Goal: Transaction & Acquisition: Purchase product/service

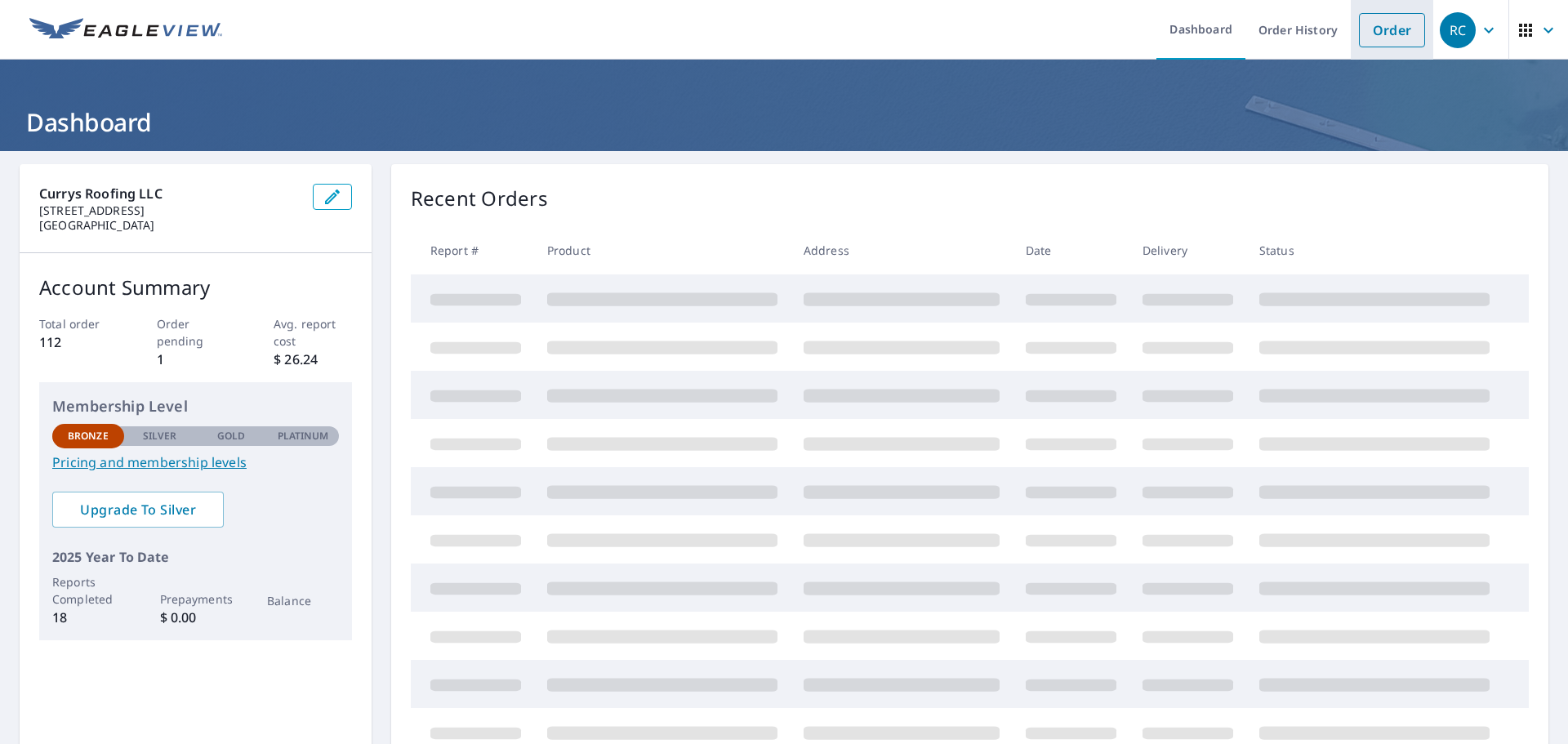
click at [1366, 27] on link "Order" at bounding box center [1392, 30] width 66 height 34
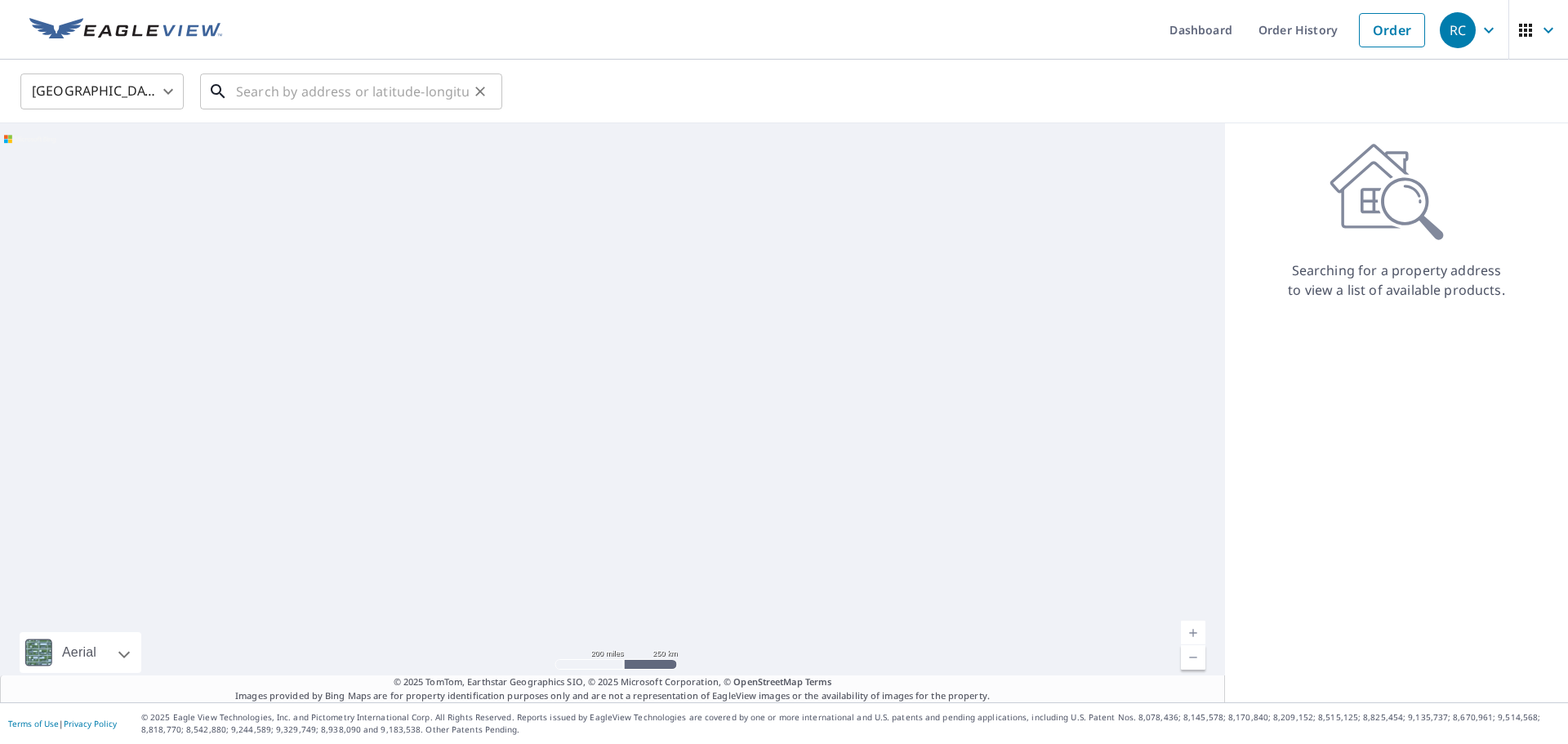
click at [261, 84] on input "text" at bounding box center [353, 92] width 233 height 46
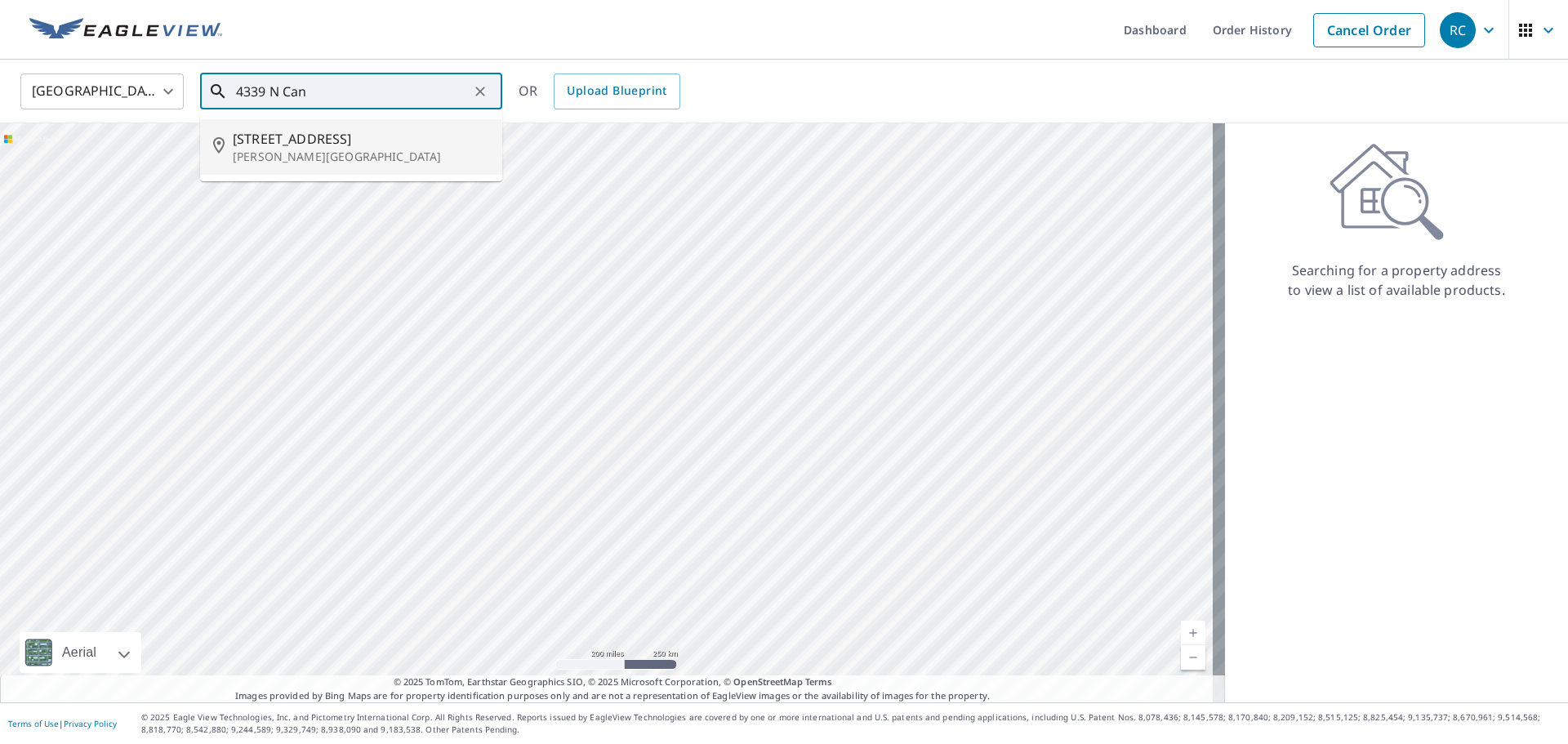
click at [299, 145] on span "[STREET_ADDRESS]" at bounding box center [361, 139] width 257 height 20
type input "[STREET_ADDRESS][PERSON_NAME]"
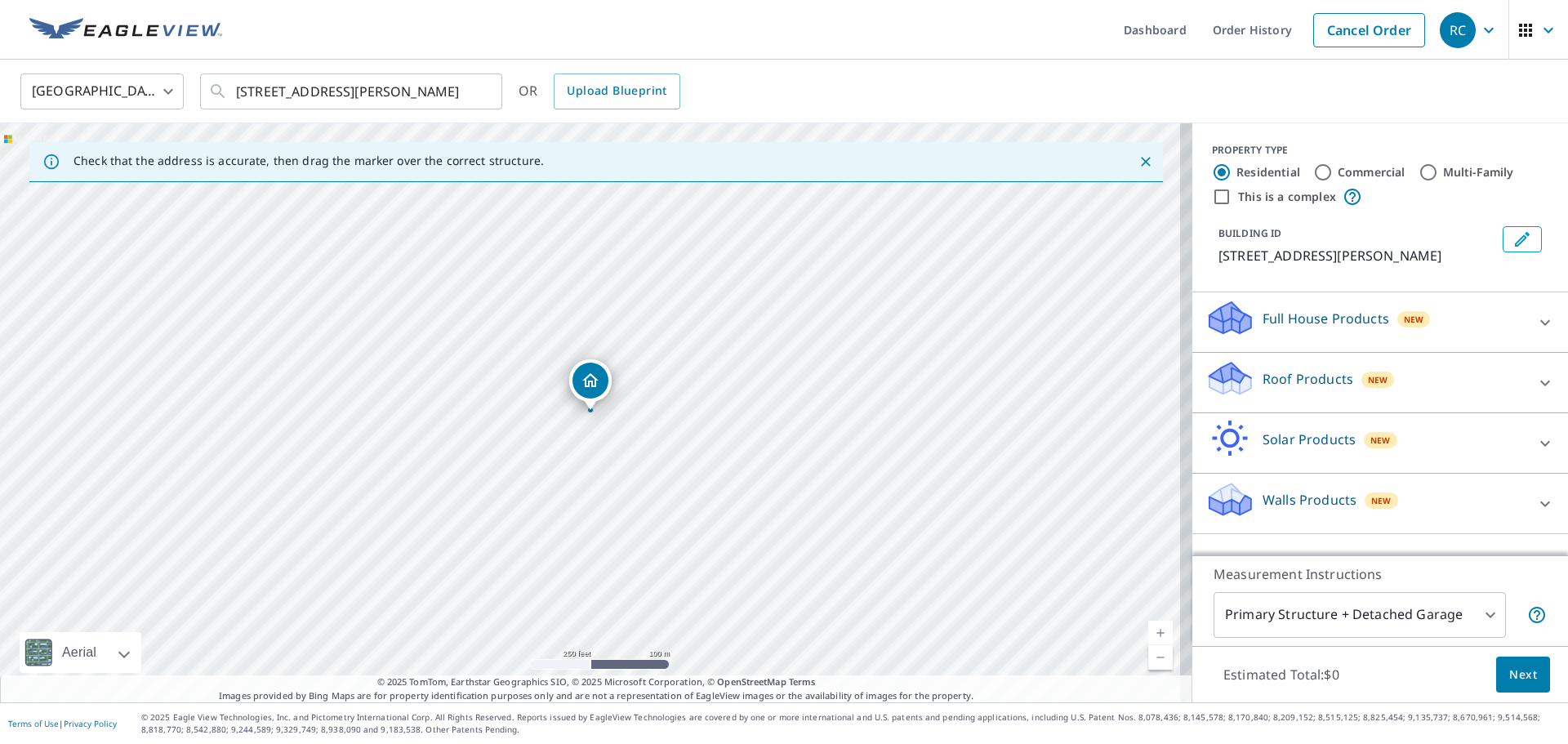
click at [1263, 389] on p "Roof Products" at bounding box center [1308, 378] width 91 height 20
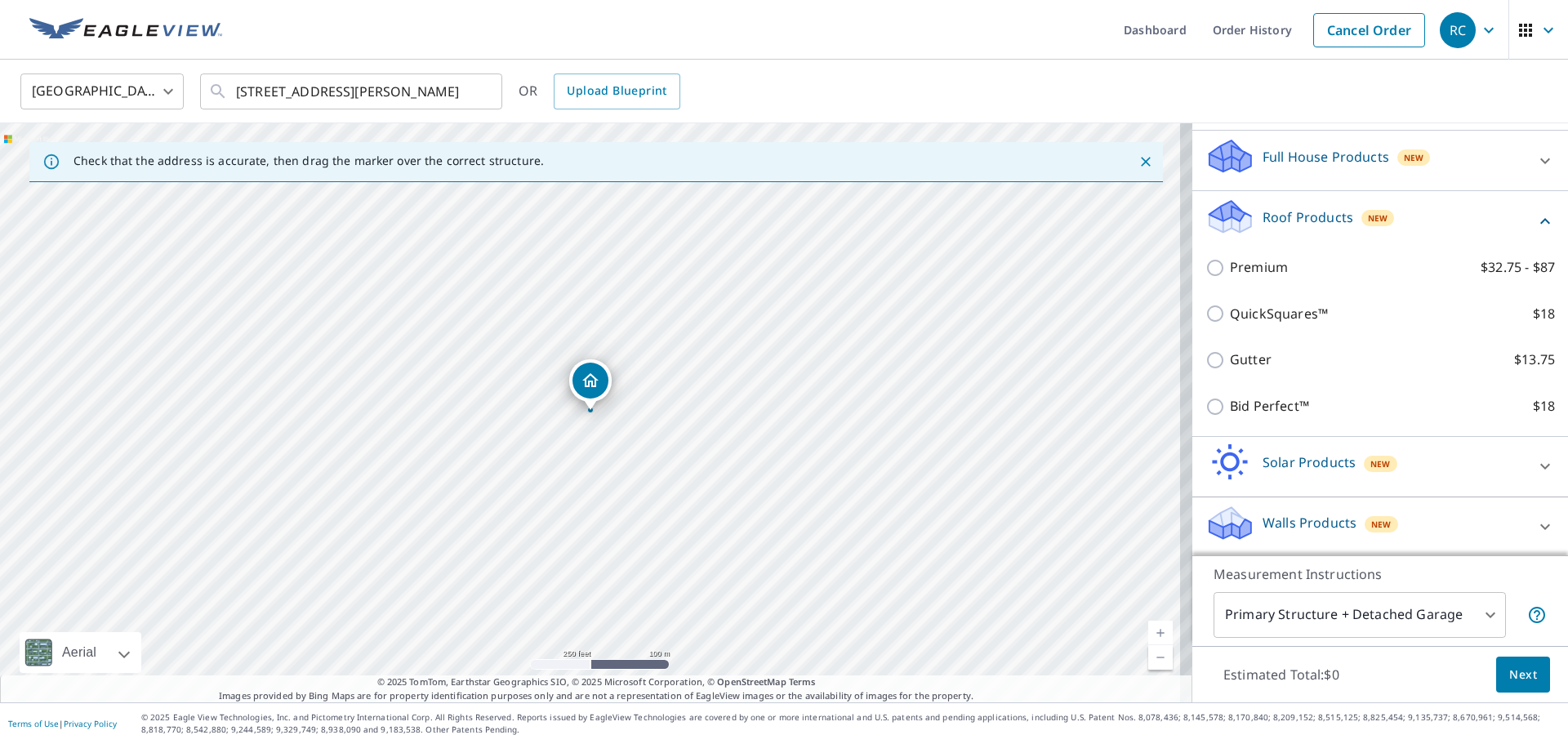
scroll to position [163, 0]
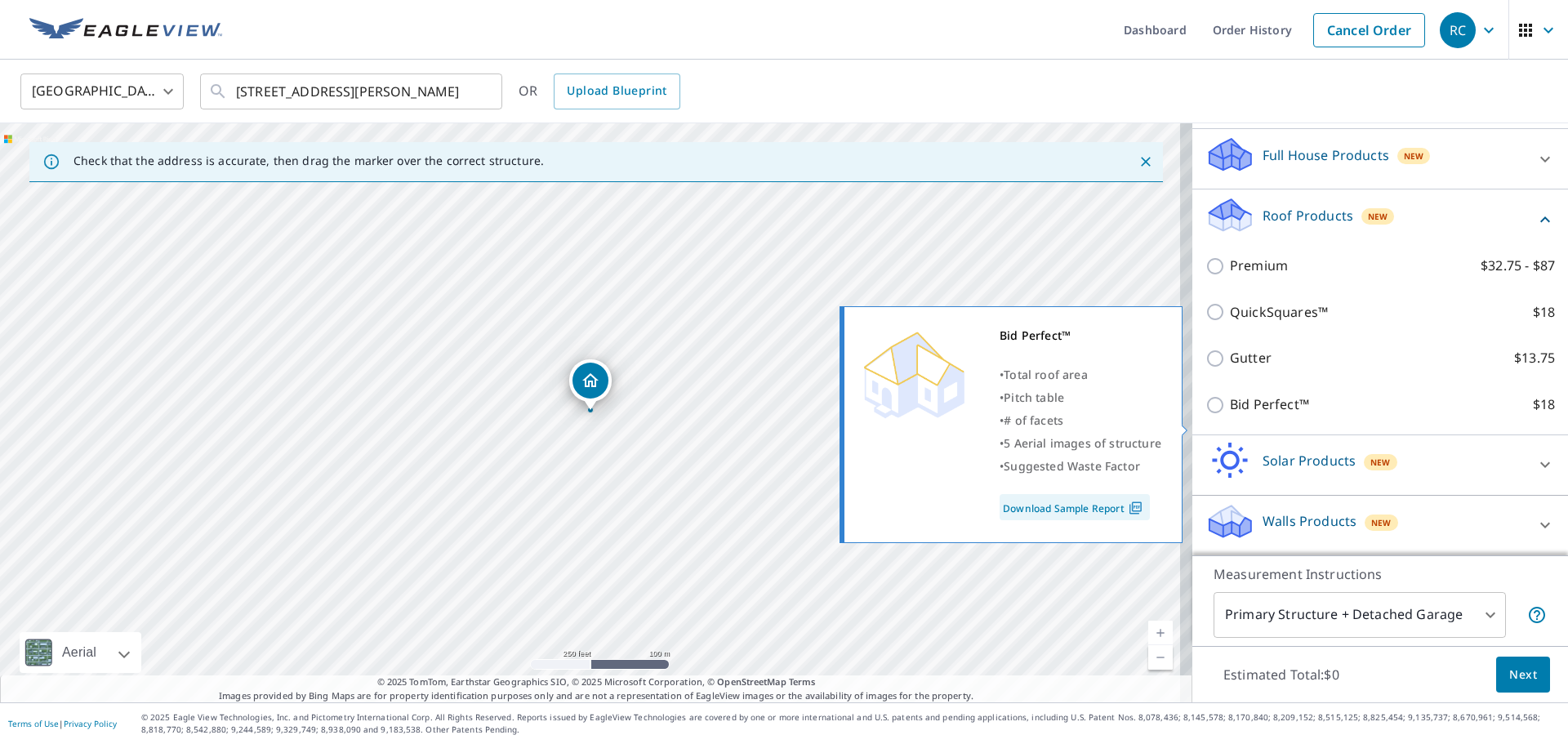
click at [1206, 415] on input "Bid Perfect™ $18" at bounding box center [1218, 405] width 25 height 20
checkbox input "true"
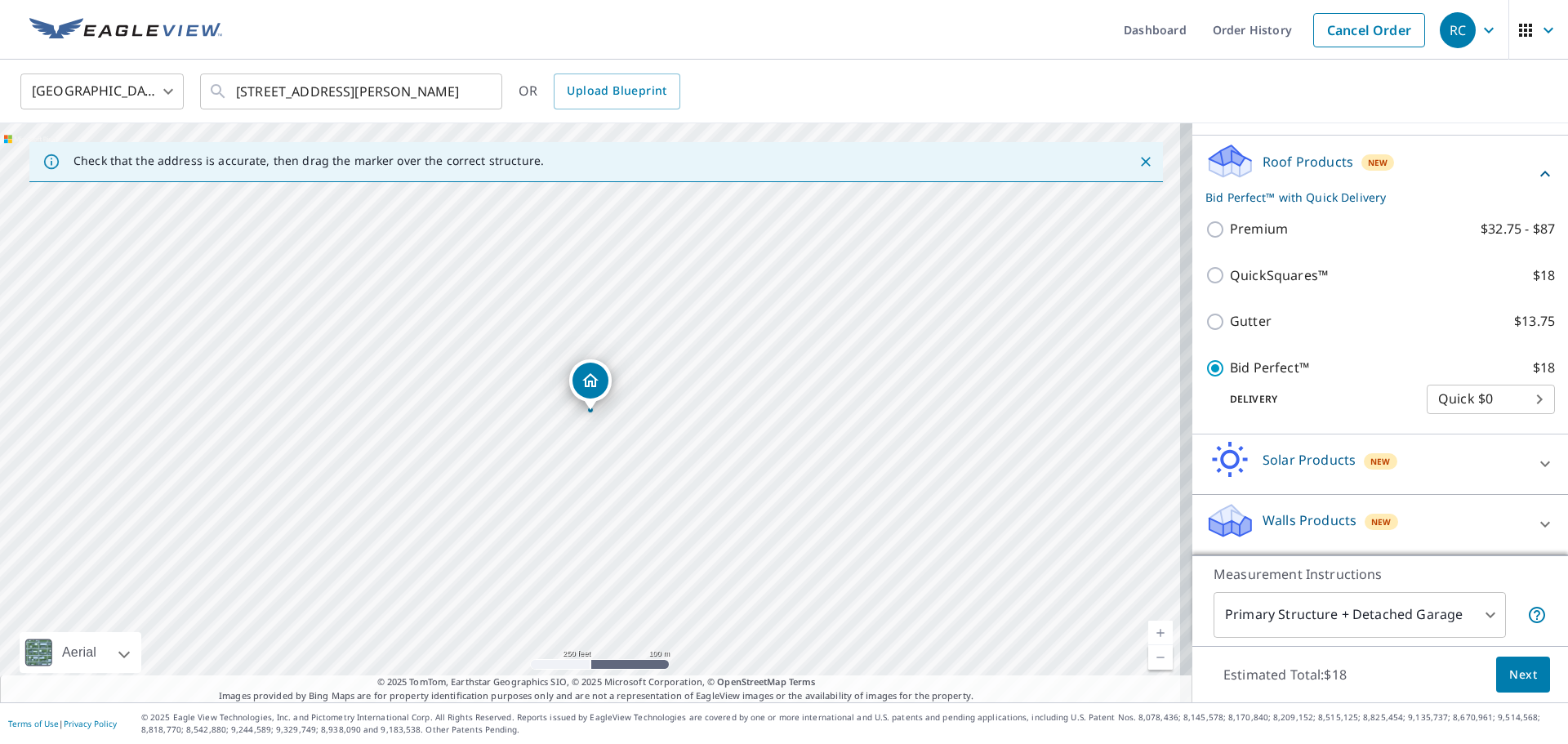
scroll to position [237, 0]
click at [1509, 684] on span "Next" at bounding box center [1523, 675] width 28 height 20
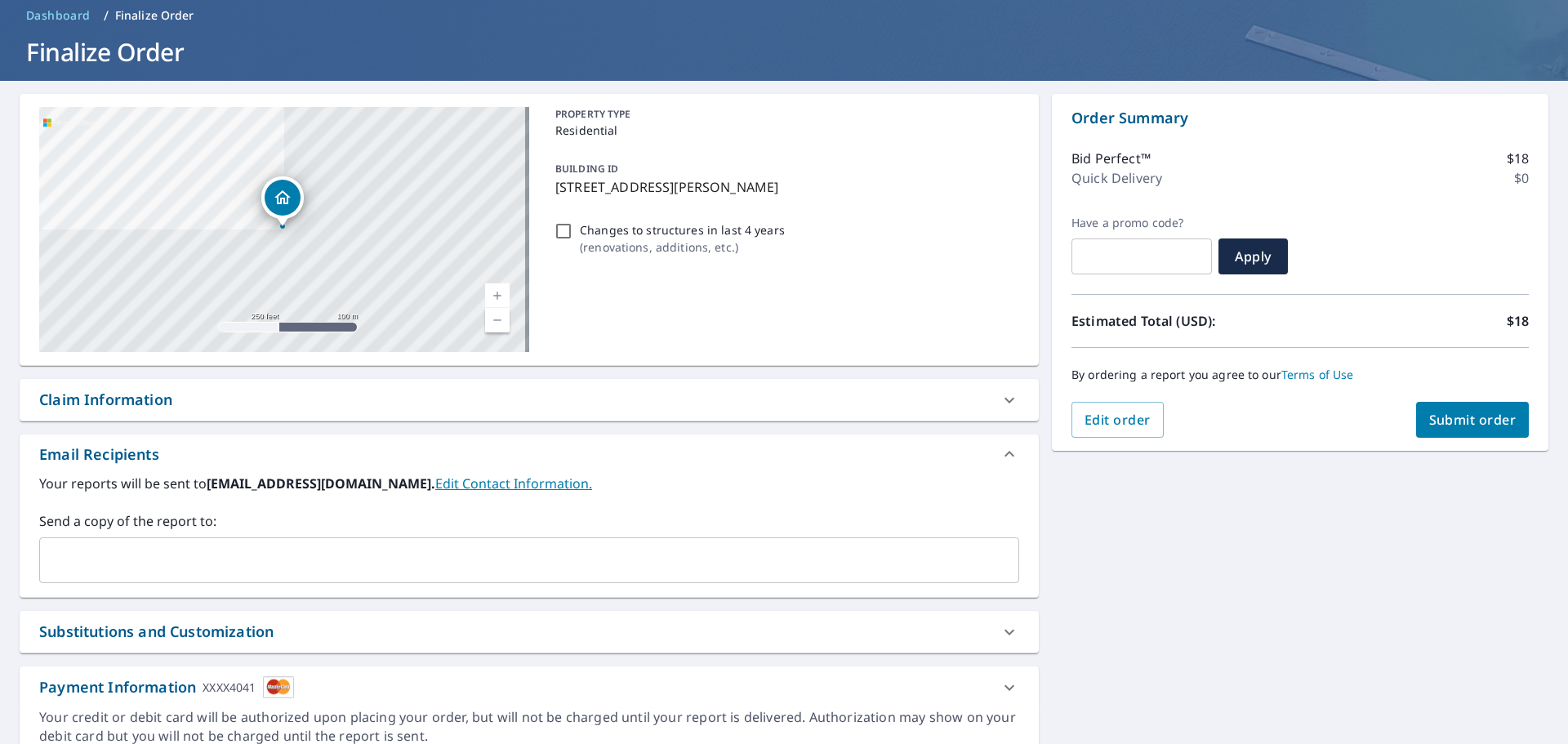
scroll to position [140, 0]
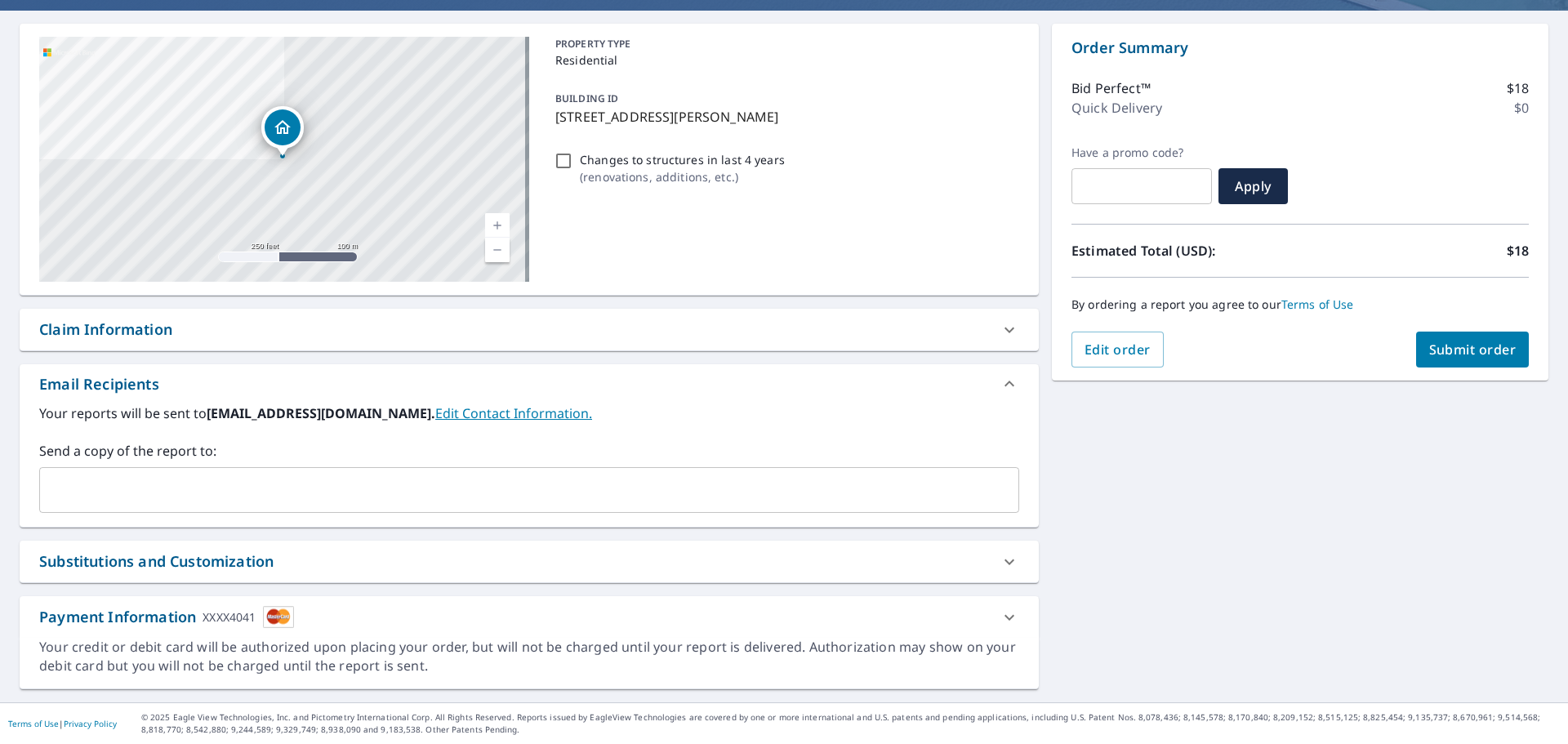
click at [315, 488] on input "text" at bounding box center [517, 490] width 940 height 31
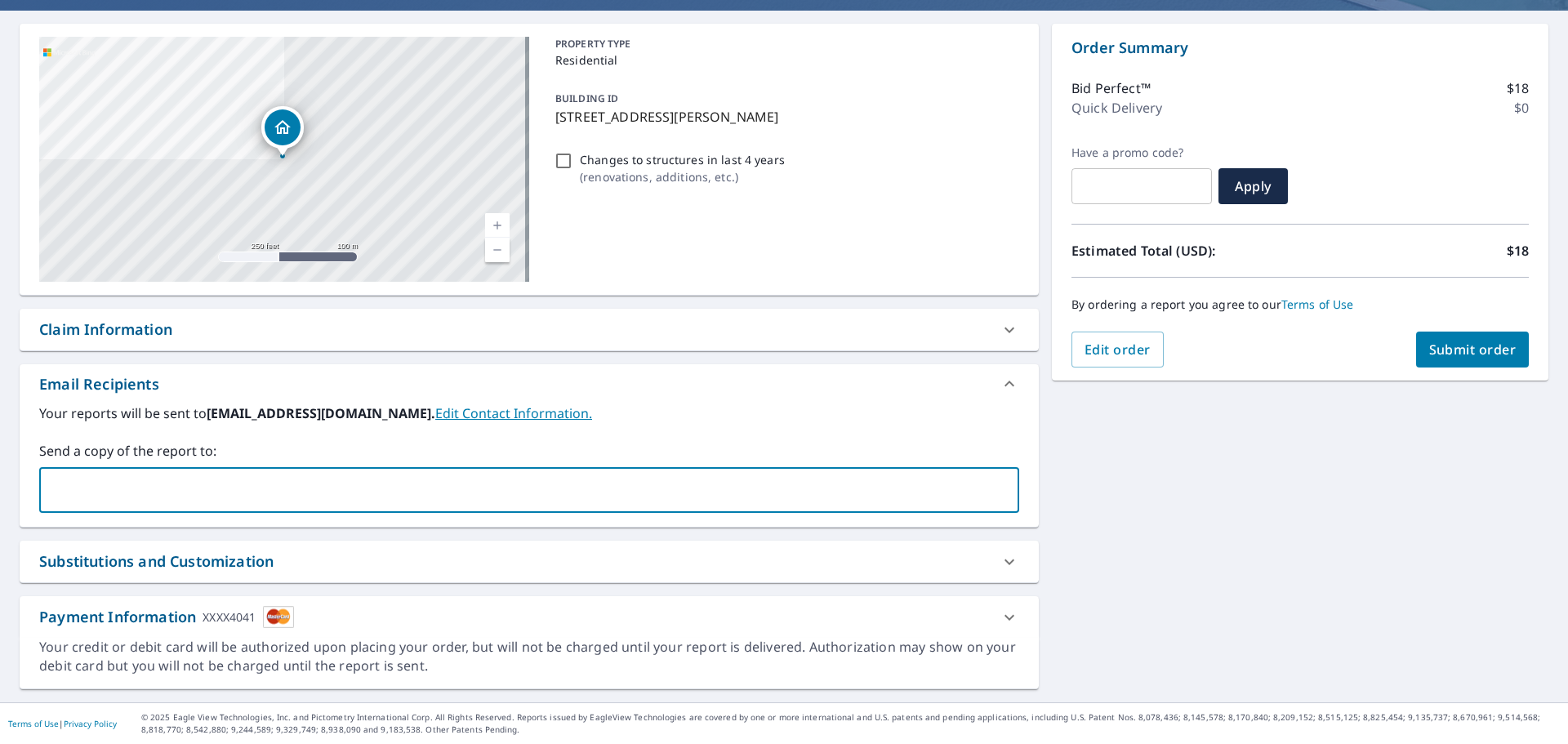
type input "[EMAIL_ADDRESS][DOMAIN_NAME]"
click at [237, 454] on label "Send a copy of the report to:" at bounding box center [529, 451] width 980 height 20
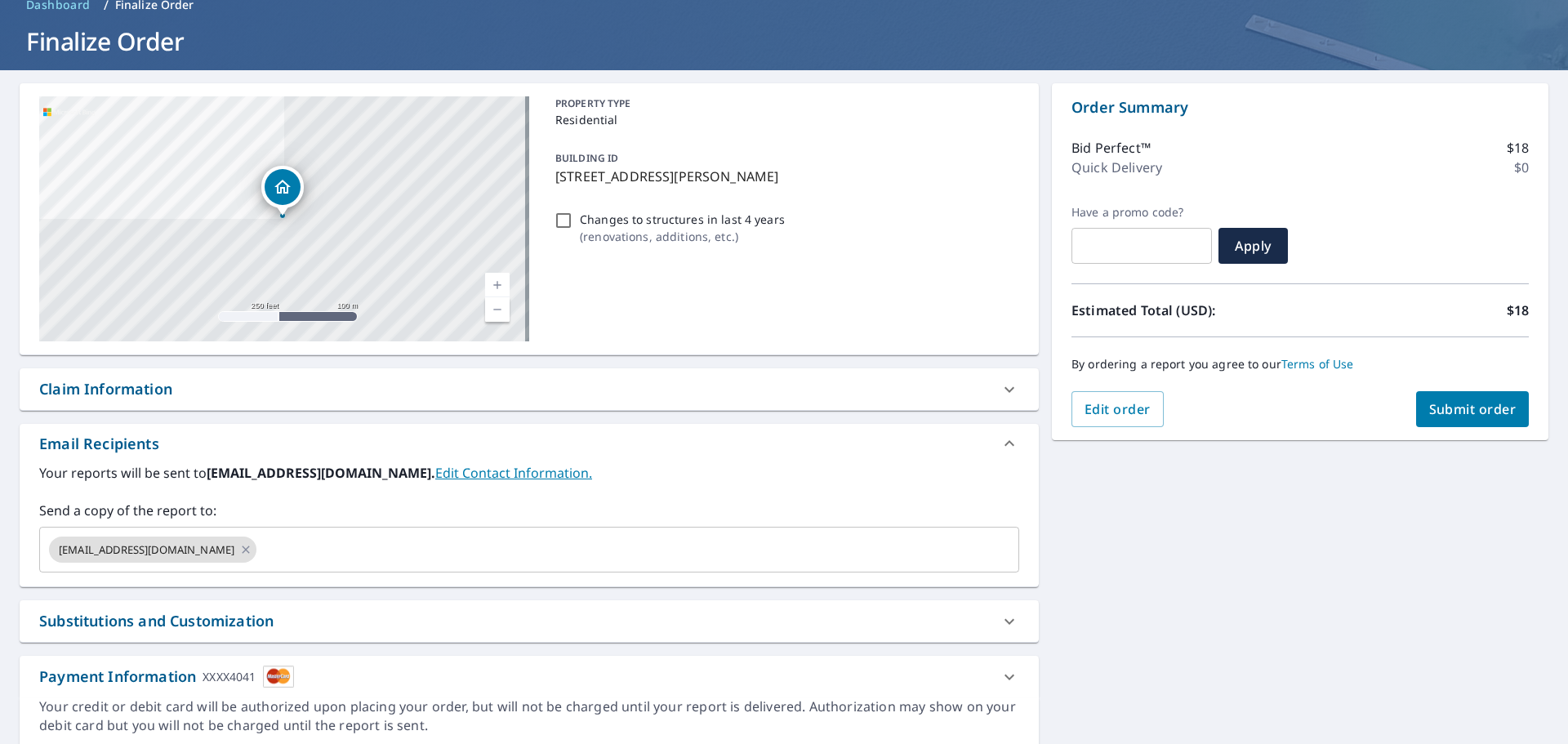
scroll to position [0, 0]
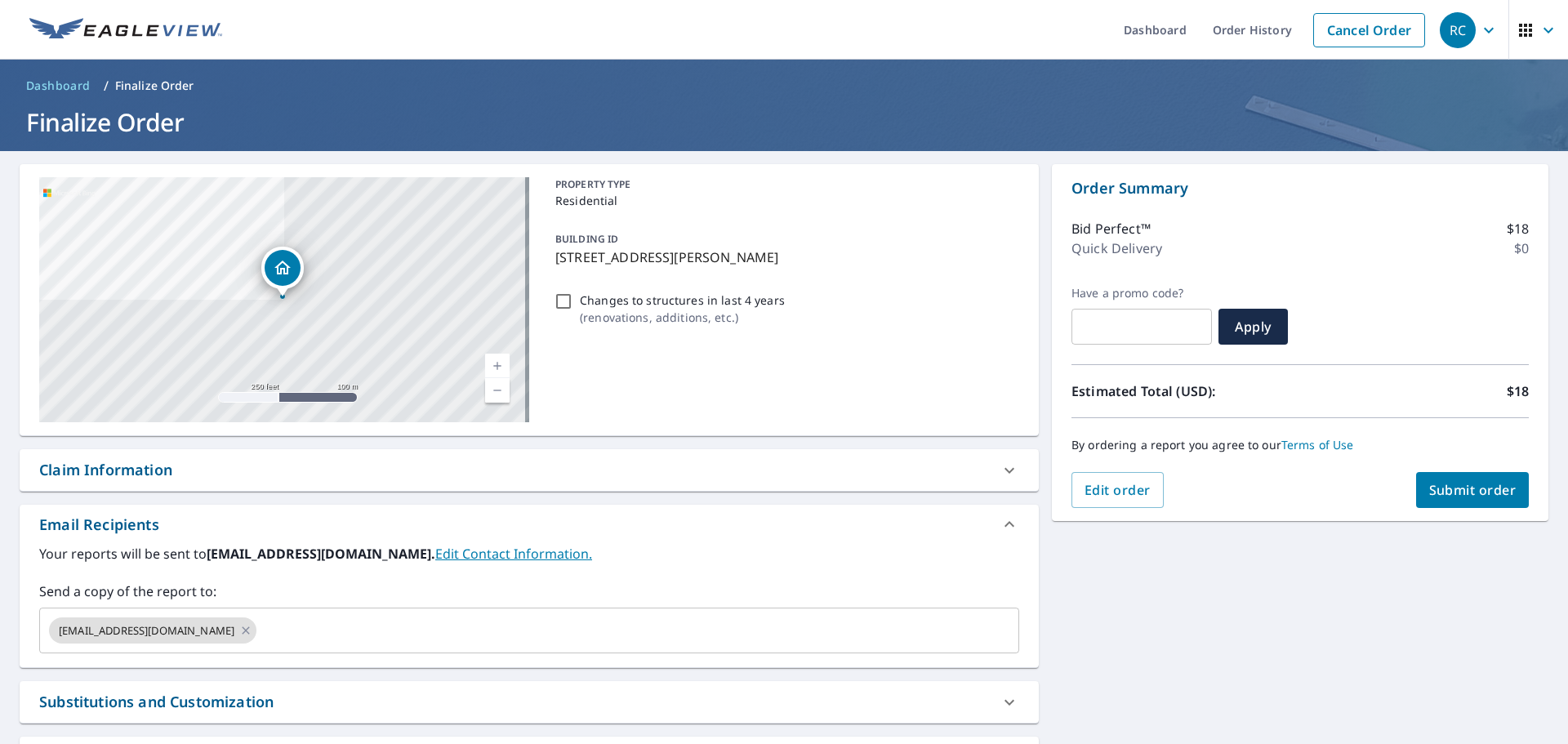
click at [1446, 491] on span "Submit order" at bounding box center [1473, 490] width 88 height 18
